Goal: Contribute content

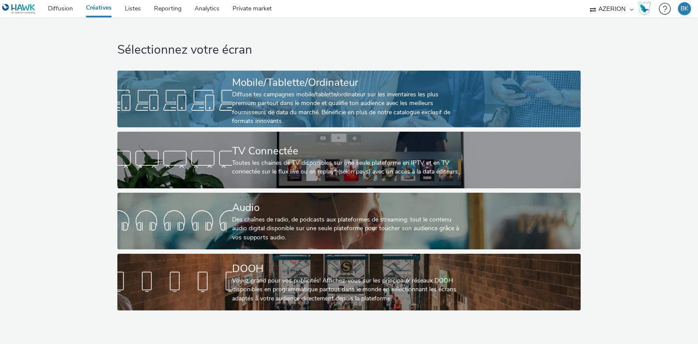
click at [391, 93] on div "Diffuse tes campagnes mobile/tablette/ordinateur sur les inventaires les plus p…" at bounding box center [347, 108] width 230 height 36
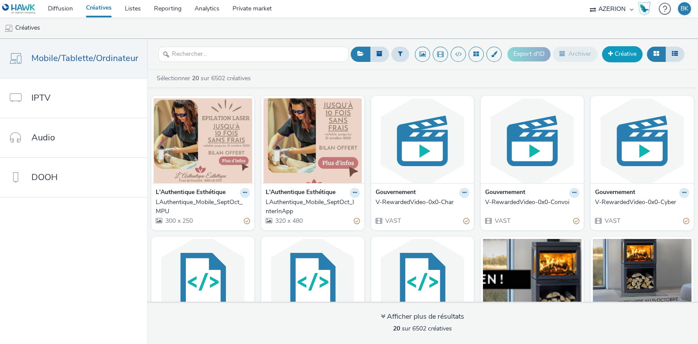
click at [618, 53] on link "Créative" at bounding box center [622, 54] width 41 height 16
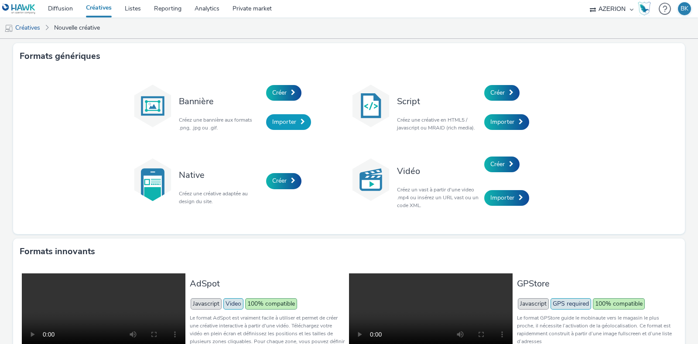
click at [285, 124] on span "Importer" at bounding box center [284, 122] width 24 height 8
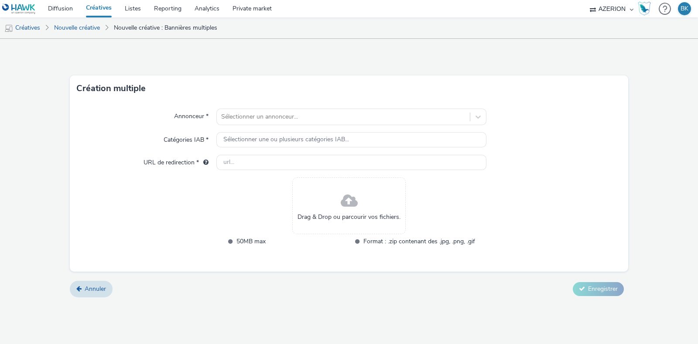
click at [384, 198] on div "Drag & Drop ou parcourir vos fichiers." at bounding box center [348, 206] width 113 height 57
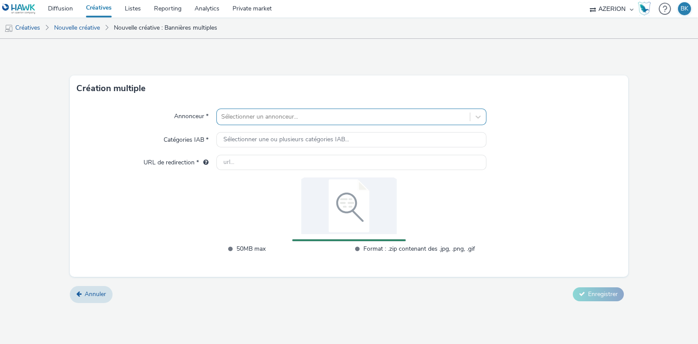
click at [307, 122] on div at bounding box center [343, 117] width 244 height 10
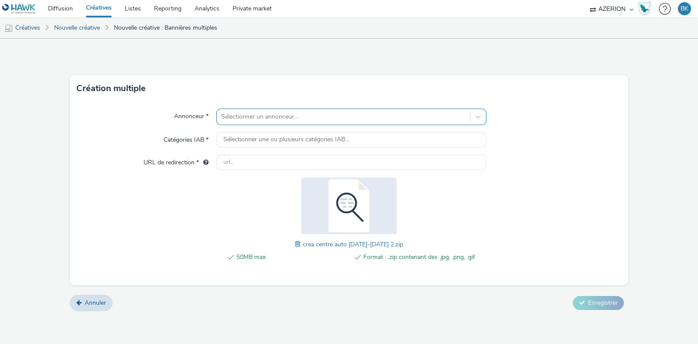
click at [305, 119] on div at bounding box center [343, 117] width 244 height 10
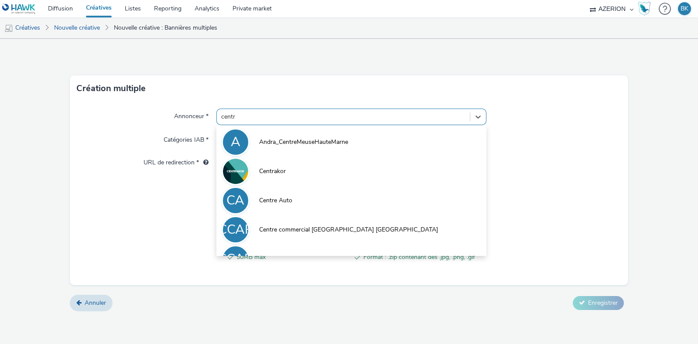
type input "centre"
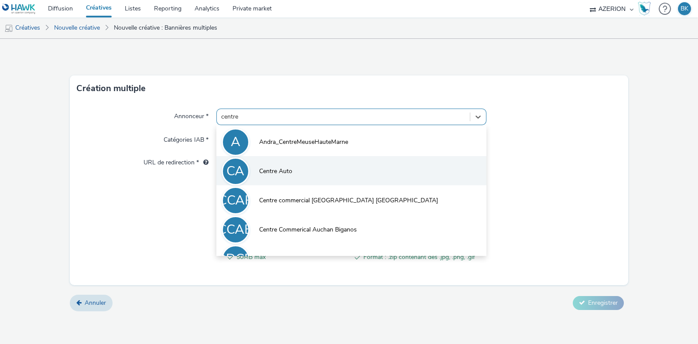
click at [320, 166] on li "CA Centre Auto" at bounding box center [351, 170] width 270 height 29
type input "[URL][DOMAIN_NAME]"
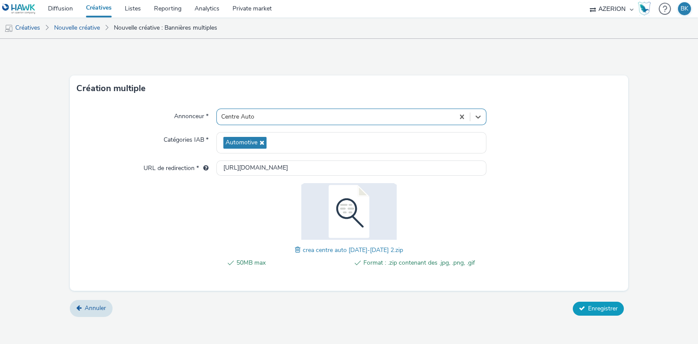
click at [591, 305] on span "Enregistrer" at bounding box center [603, 309] width 30 height 8
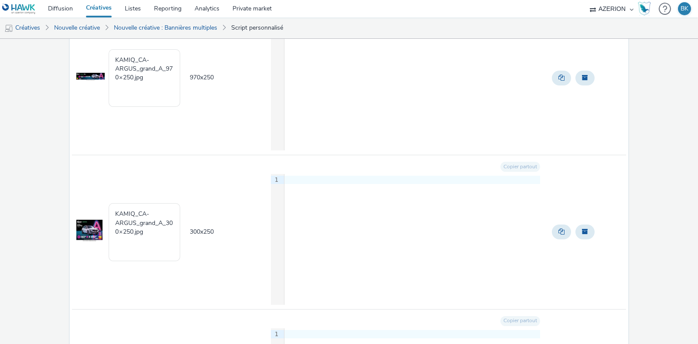
scroll to position [4919, 0]
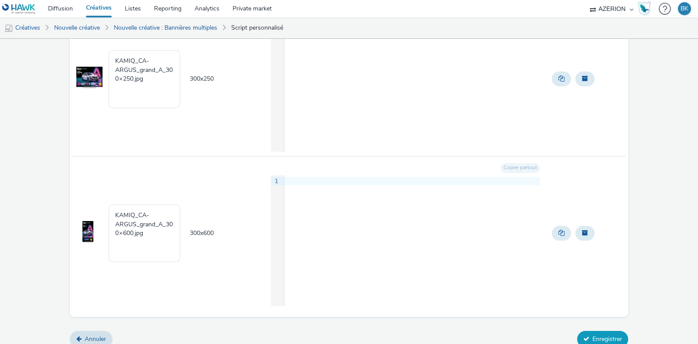
click at [597, 332] on button "Enregistrer" at bounding box center [602, 339] width 51 height 17
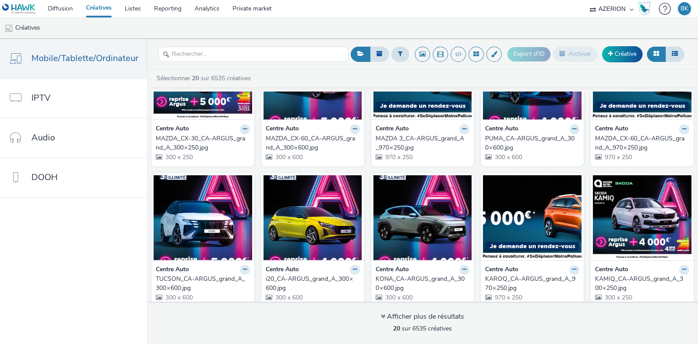
scroll to position [64, 0]
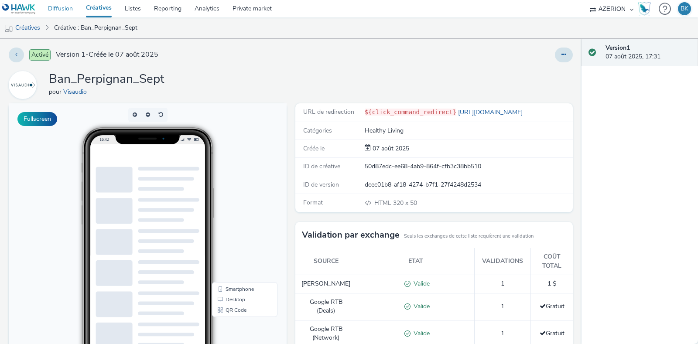
drag, startPoint x: 67, startPoint y: 3, endPoint x: 72, endPoint y: 2, distance: 5.4
